Goal: Task Accomplishment & Management: Use online tool/utility

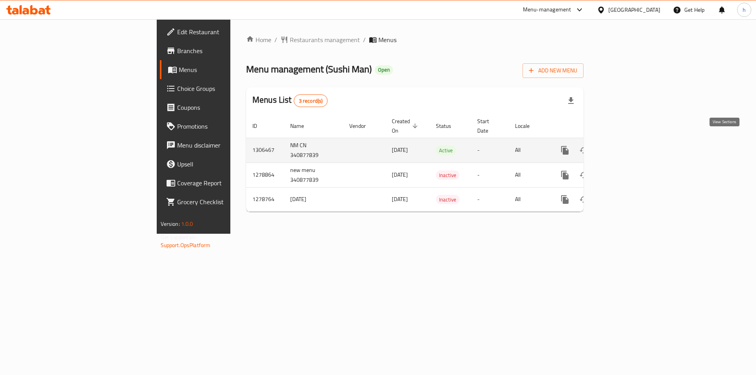
click at [631, 141] on link "enhanced table" at bounding box center [621, 150] width 19 height 19
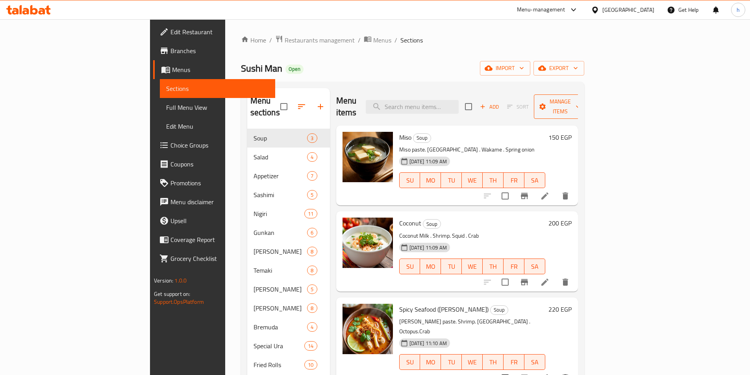
click at [580, 99] on span "Manage items" at bounding box center [560, 107] width 40 height 20
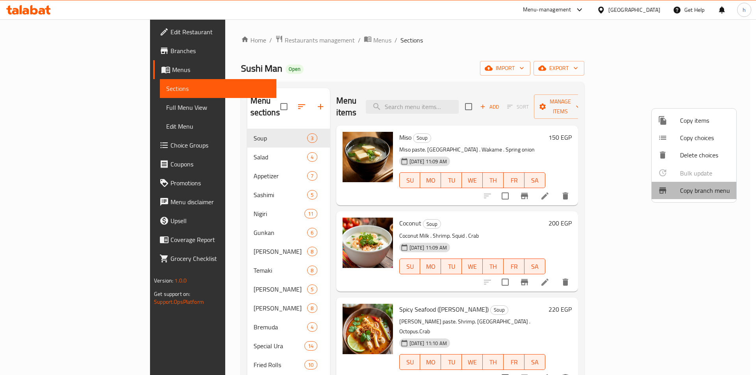
click at [718, 189] on span "Copy branch menu" at bounding box center [705, 190] width 50 height 9
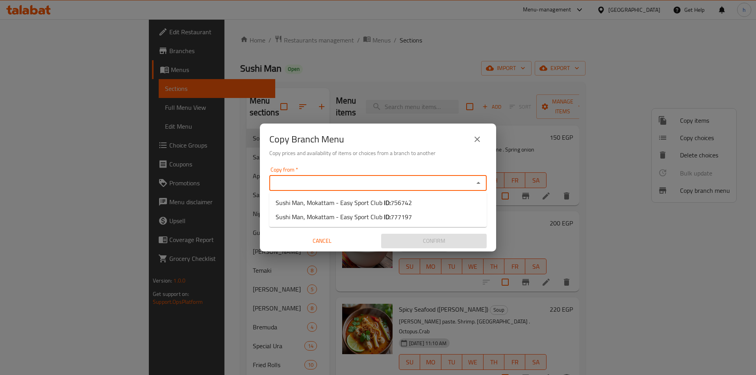
click at [373, 178] on input "Copy from   *" at bounding box center [372, 183] width 200 height 11
click at [418, 206] on li "Sushi Man, Mokattam - Easy Sport Club ID: 756742" at bounding box center [377, 203] width 217 height 14
type input "Sushi Man, Mokattam - Easy Sport Club"
click at [457, 220] on div "Copy to *" at bounding box center [377, 214] width 217 height 16
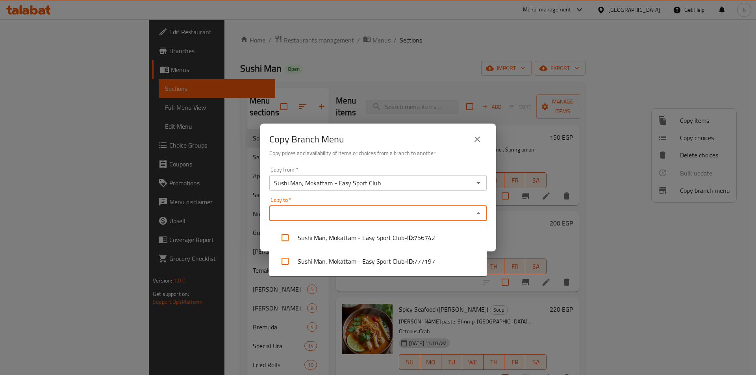
click at [389, 217] on input "Copy to   *" at bounding box center [372, 213] width 200 height 11
click at [402, 259] on li "Sushi Man, Mokattam - Easy Sport Club - ID: 777197" at bounding box center [377, 262] width 217 height 24
checkbox input "true"
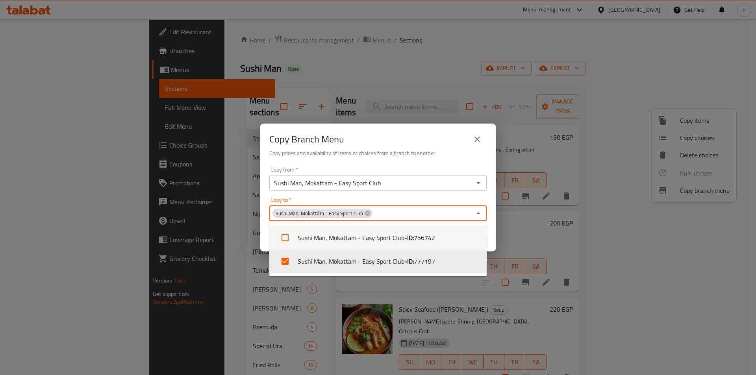
click at [490, 244] on div "Copy from   * Sushi Man, Mokattam - Easy Sport Club Copy from * Copy to   * Sus…" at bounding box center [378, 208] width 236 height 88
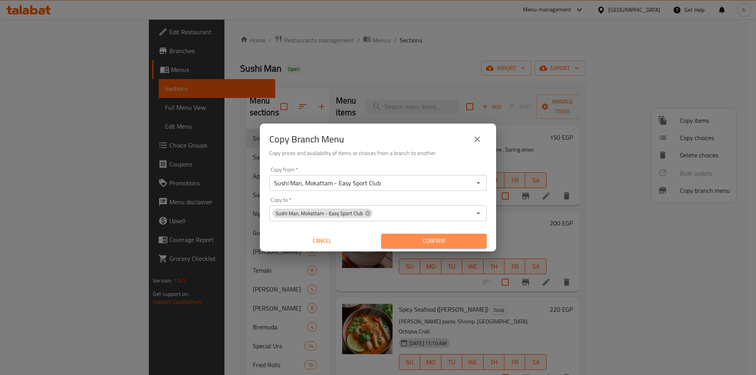
click at [467, 246] on span "Confirm" at bounding box center [433, 241] width 93 height 10
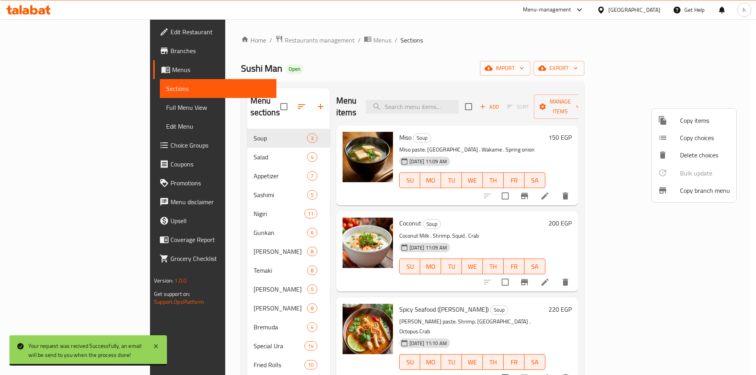
click at [37, 52] on div at bounding box center [378, 187] width 756 height 375
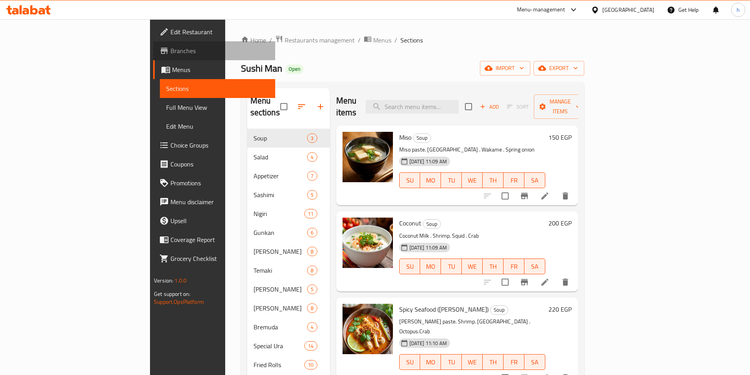
click at [171, 50] on span "Branches" at bounding box center [220, 50] width 98 height 9
